Goal: Find specific page/section: Find specific page/section

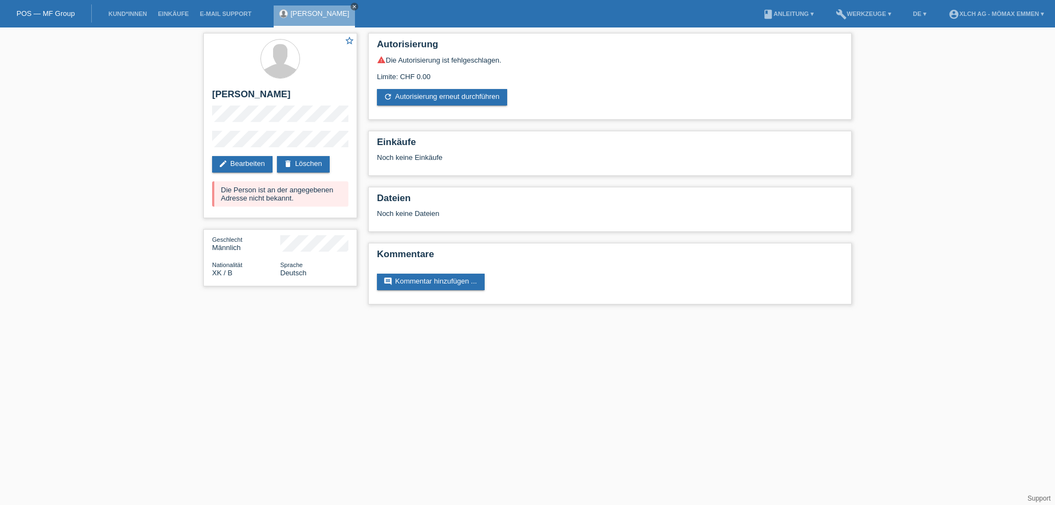
click at [352, 4] on icon "close" at bounding box center [354, 6] width 5 height 5
click at [62, 11] on link "POS — MF Group" at bounding box center [45, 13] width 58 height 8
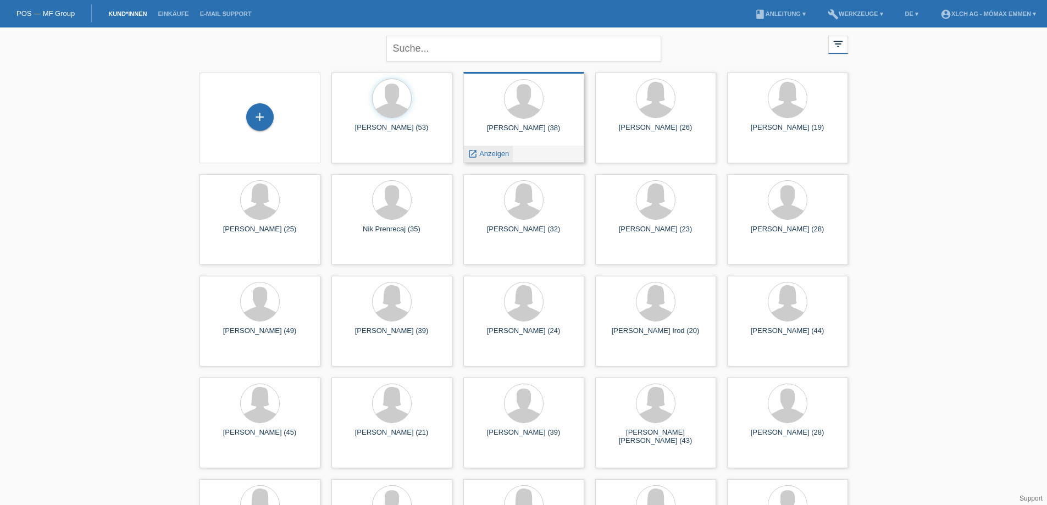
click at [496, 154] on span "Anzeigen" at bounding box center [494, 154] width 30 height 8
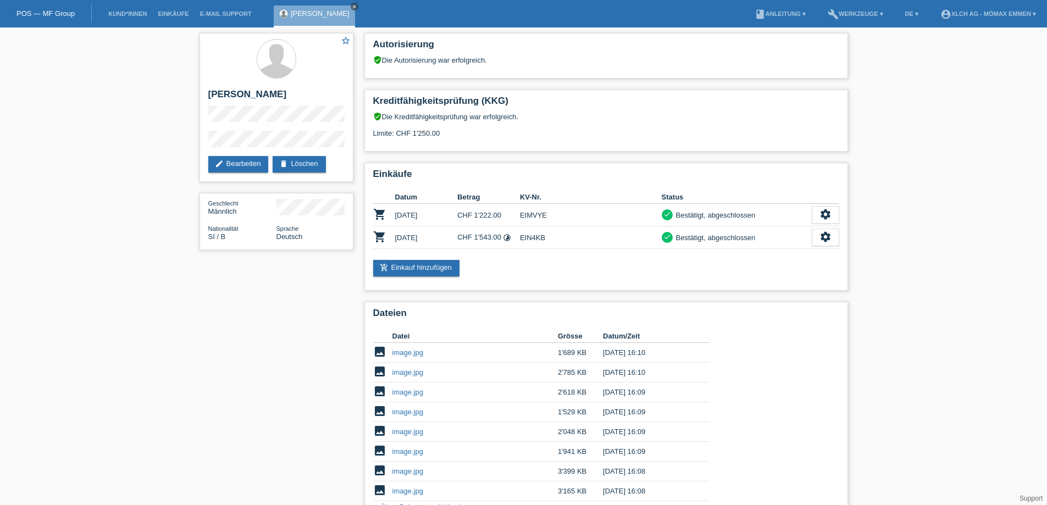
click at [352, 5] on icon "close" at bounding box center [354, 6] width 5 height 5
click at [60, 13] on link "POS — MF Group" at bounding box center [45, 13] width 58 height 8
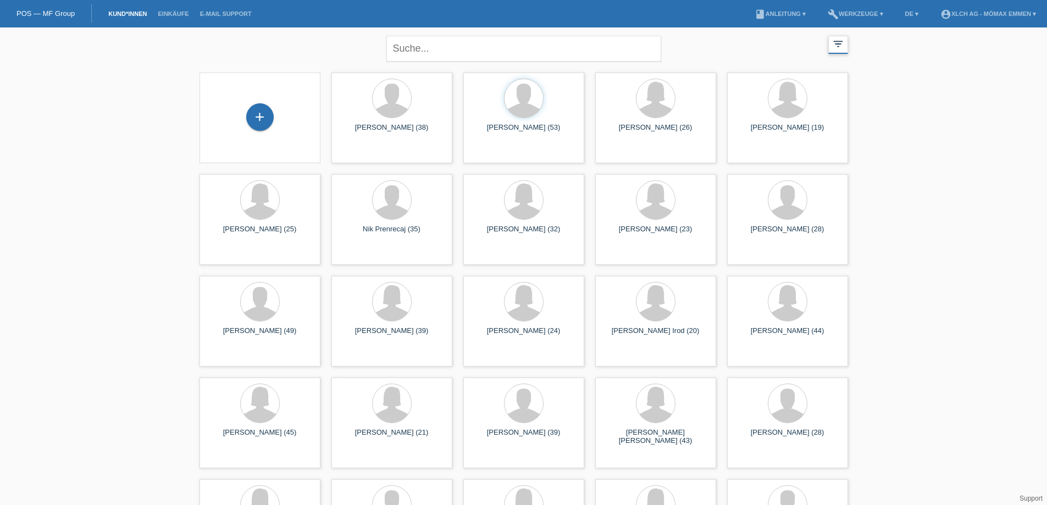
click at [837, 51] on div "filter_list" at bounding box center [838, 45] width 20 height 18
click at [38, 14] on link "POS — MF Group" at bounding box center [45, 13] width 58 height 8
